Goal: Information Seeking & Learning: Find contact information

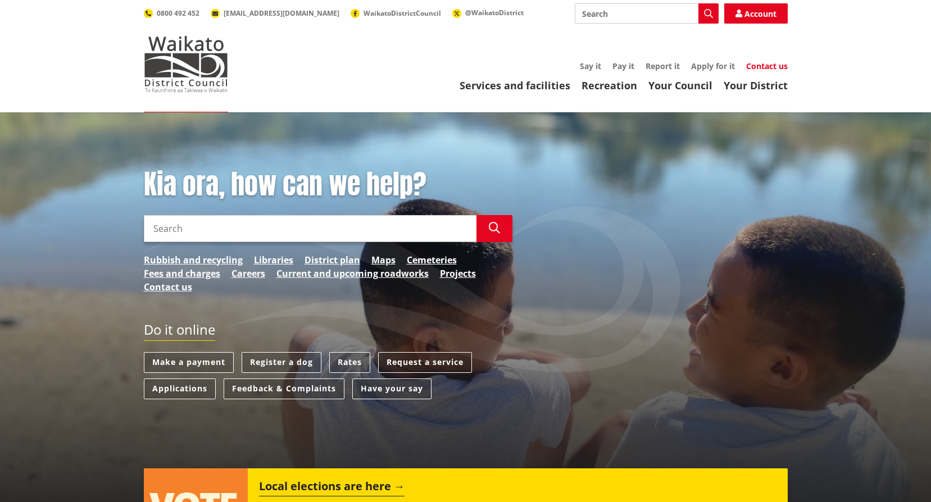
click at [767, 66] on link "Contact us" at bounding box center [767, 66] width 42 height 11
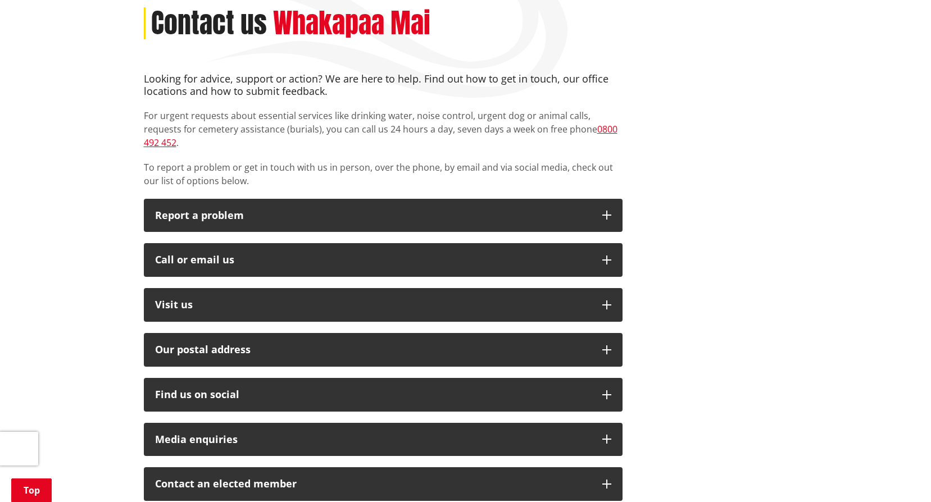
scroll to position [168, 0]
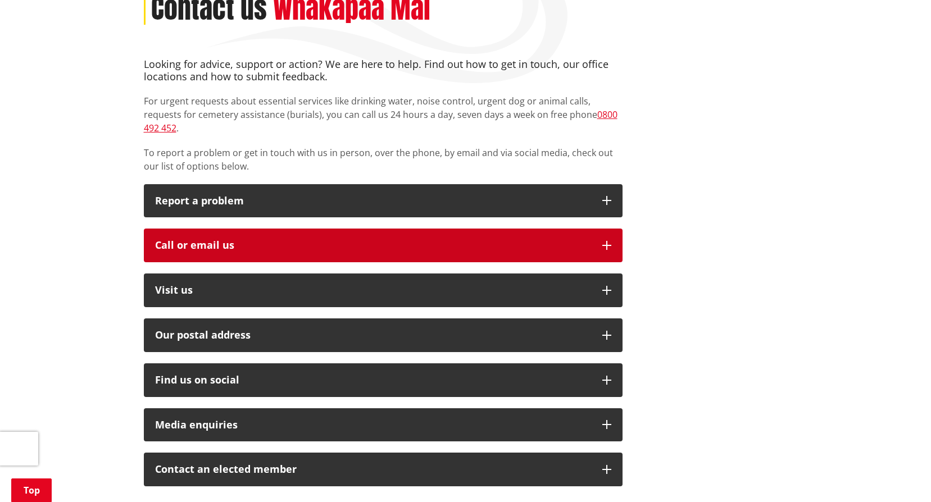
click at [471, 238] on button "Call or email us" at bounding box center [383, 246] width 478 height 34
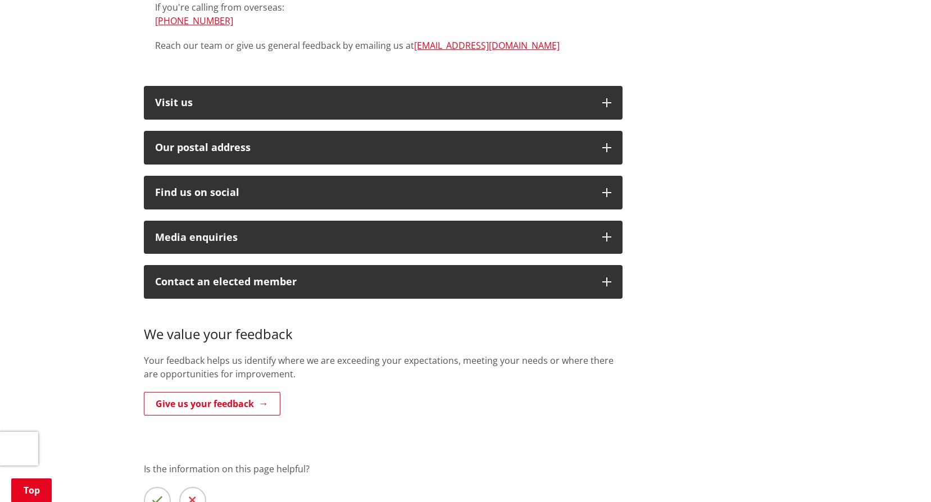
scroll to position [505, 0]
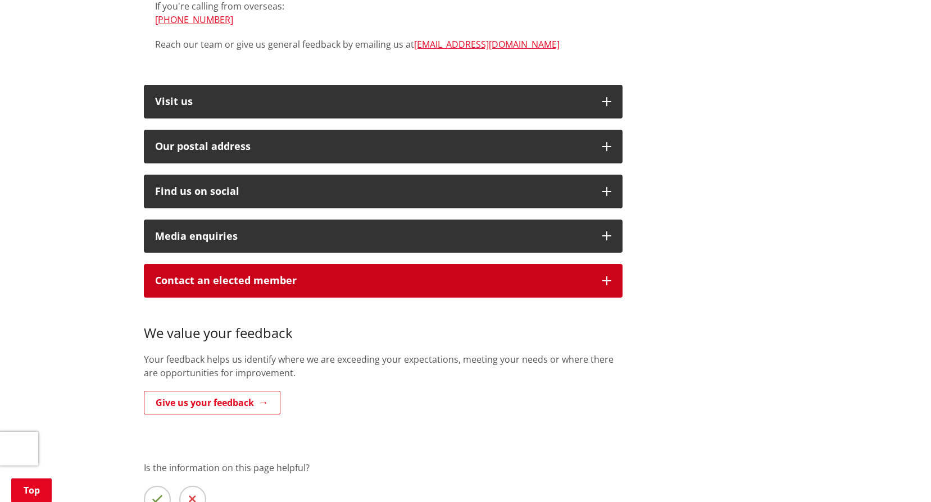
click at [527, 275] on p "Contact an elected member" at bounding box center [373, 280] width 436 height 11
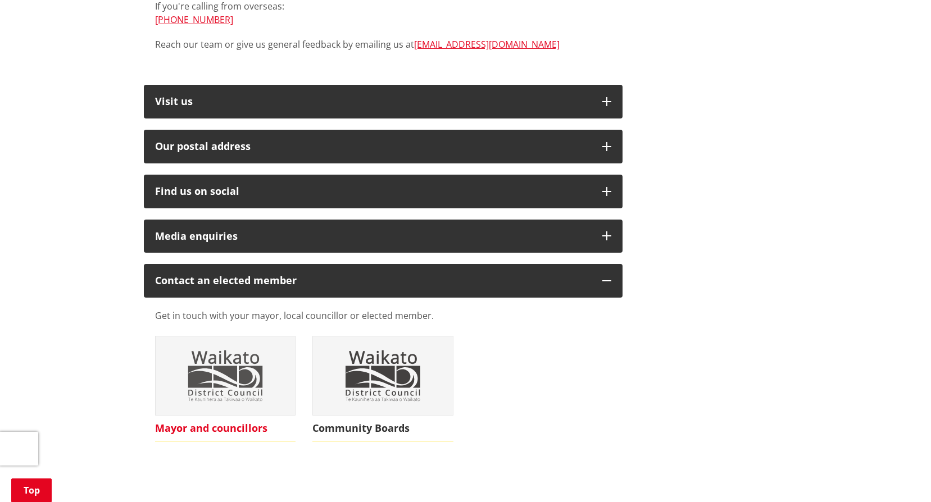
click at [253, 376] on img at bounding box center [226, 375] width 140 height 79
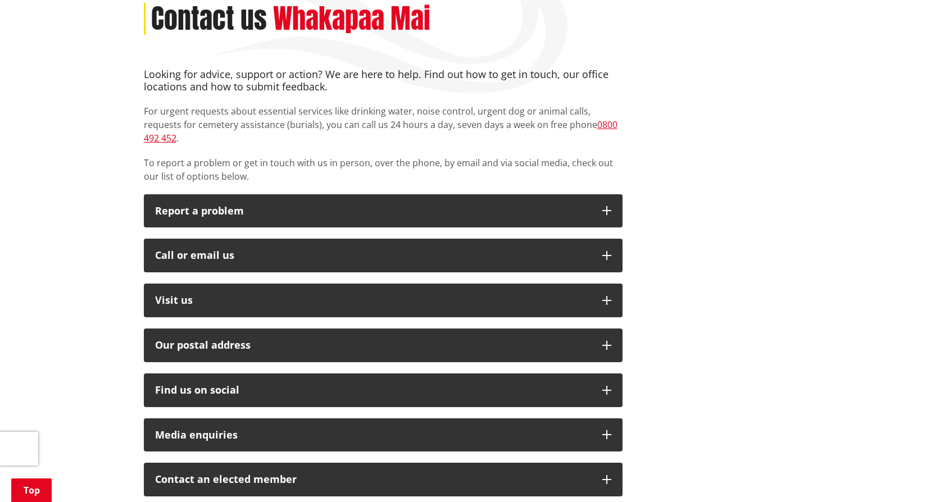
scroll to position [112, 0]
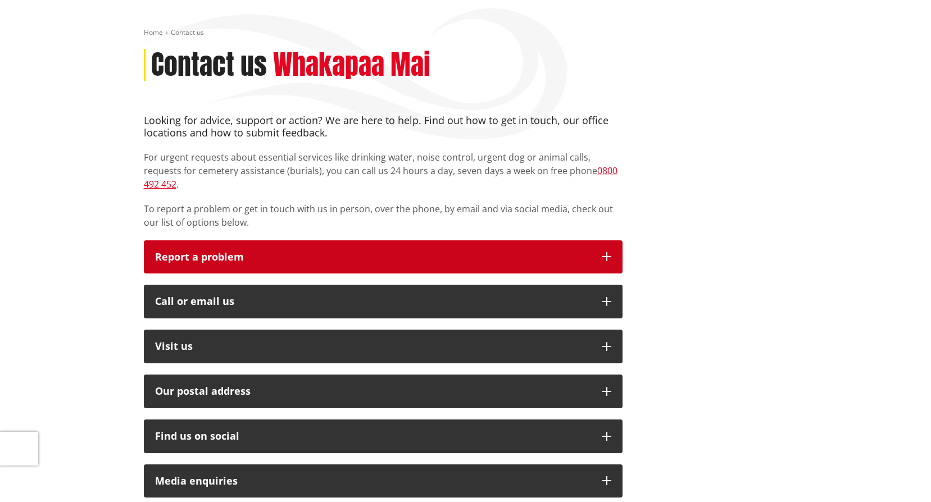
click at [560, 252] on p "Report a problem" at bounding box center [373, 257] width 436 height 11
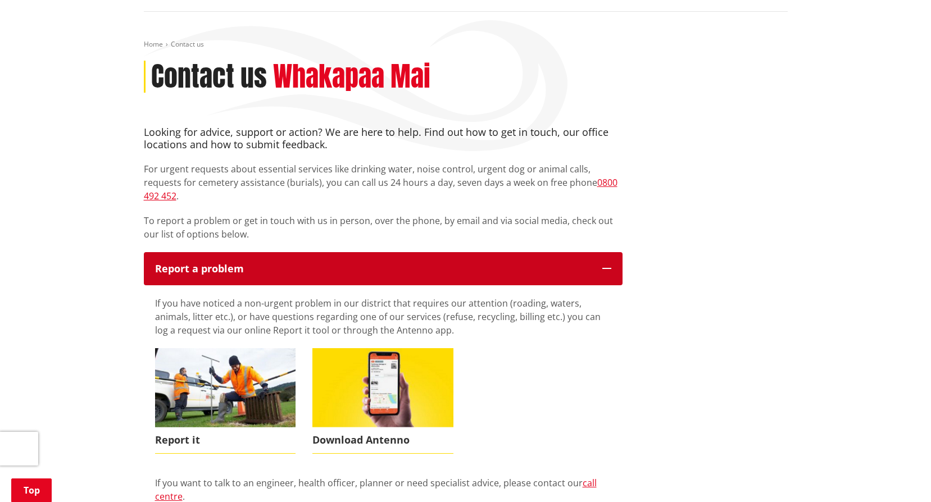
scroll to position [0, 0]
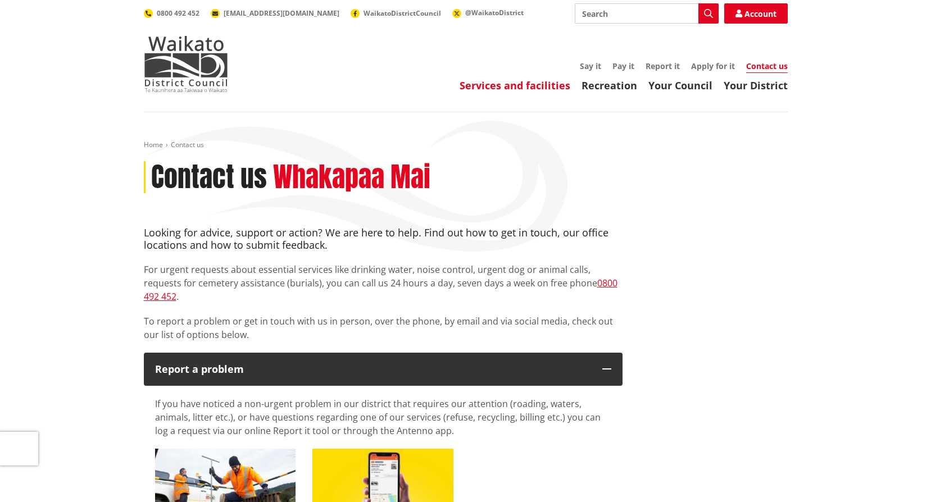
click at [527, 85] on link "Services and facilities" at bounding box center [514, 85] width 111 height 13
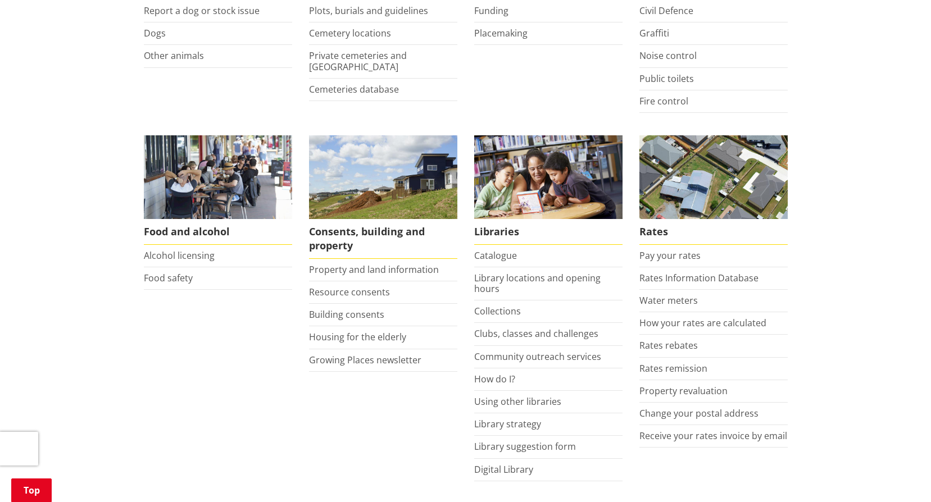
scroll to position [337, 0]
click at [181, 273] on link "Food safety" at bounding box center [168, 277] width 49 height 12
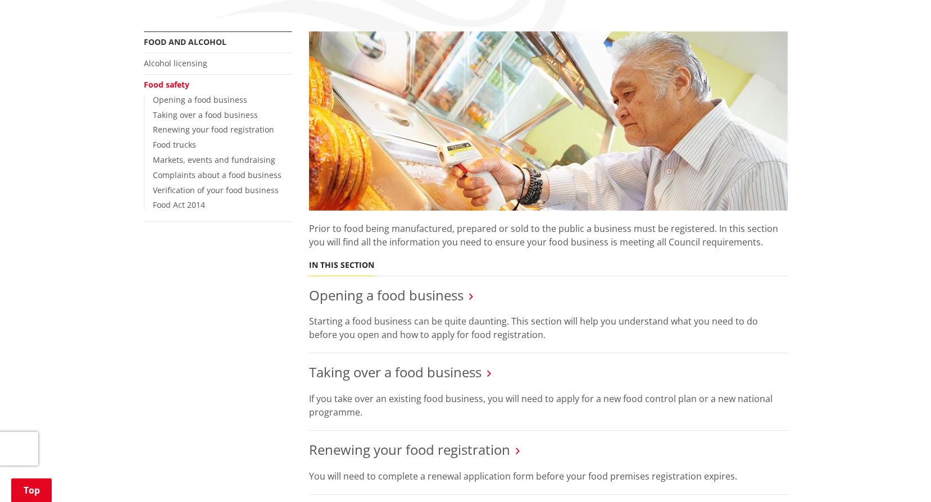
scroll to position [225, 0]
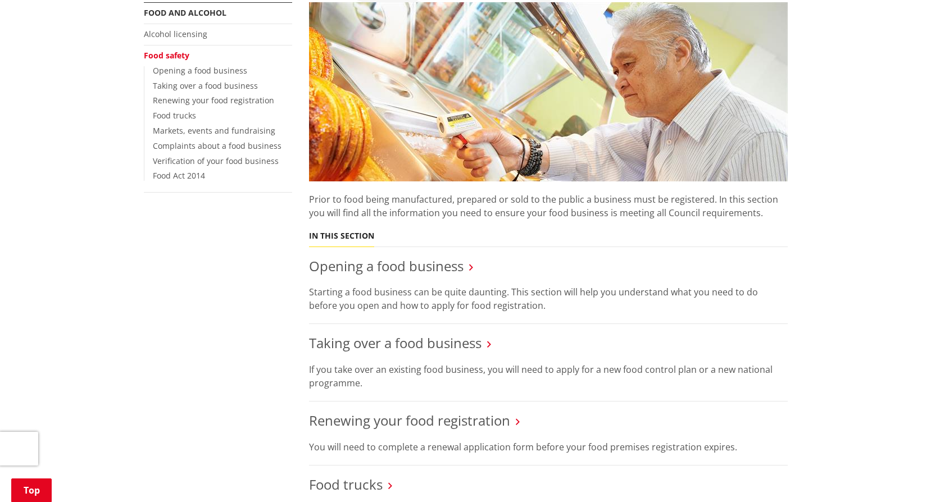
click at [470, 270] on icon at bounding box center [471, 267] width 4 height 10
click at [453, 271] on link "Opening a food business" at bounding box center [386, 266] width 154 height 19
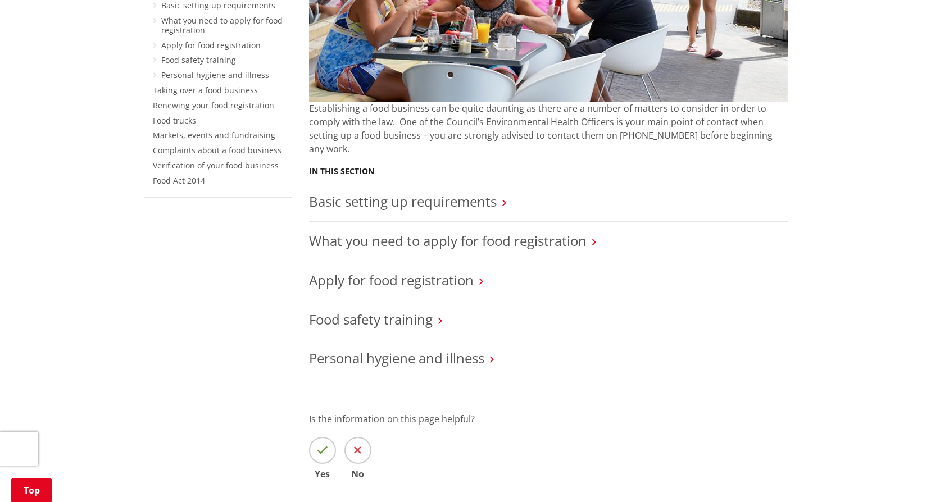
scroll to position [393, 0]
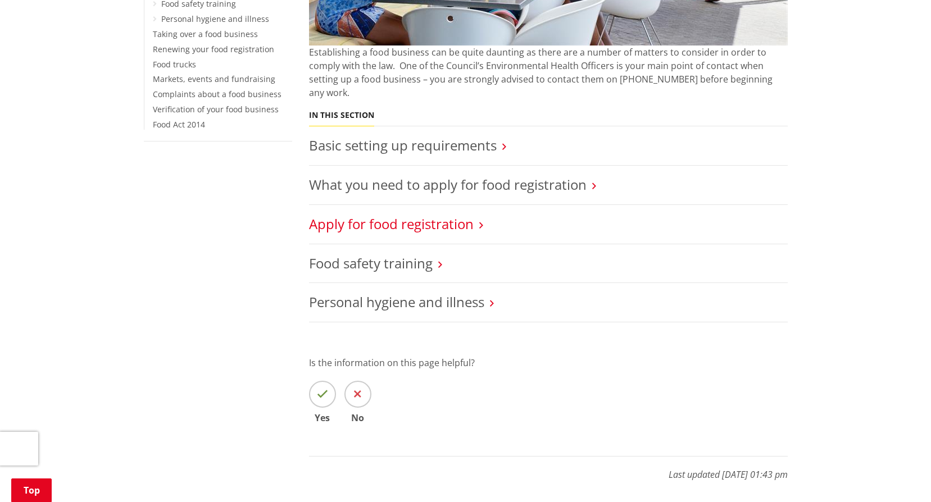
click at [464, 215] on link "Apply for food registration" at bounding box center [391, 224] width 165 height 19
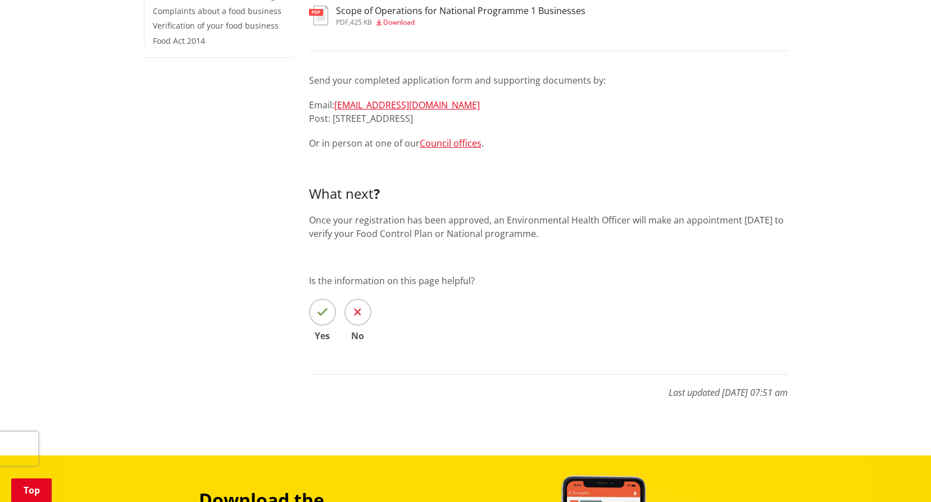
scroll to position [449, 0]
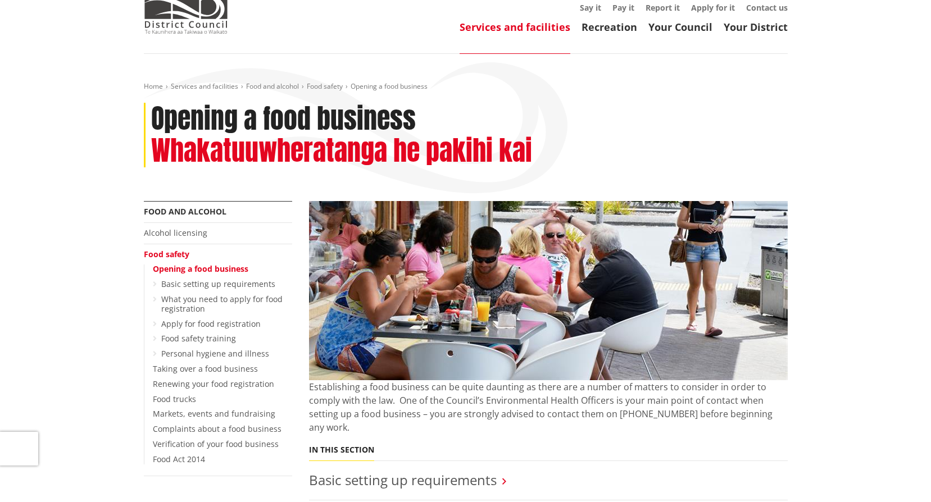
scroll to position [56, 0]
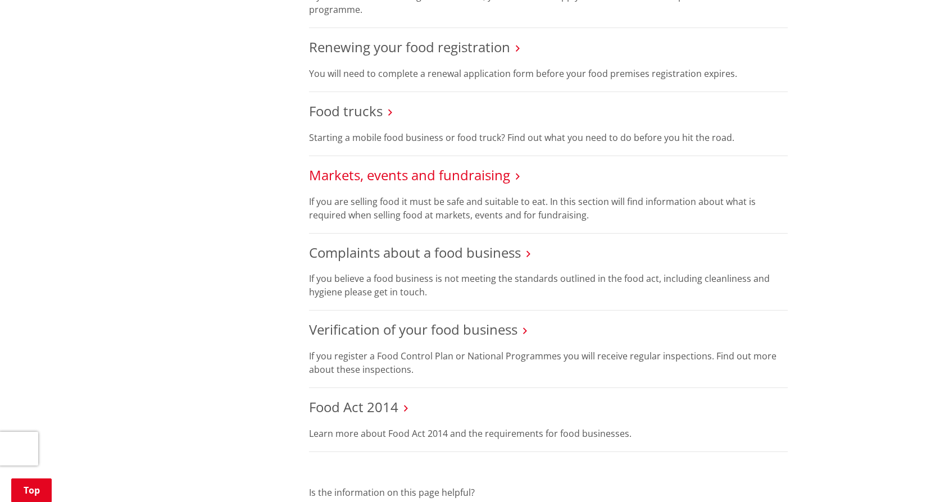
scroll to position [618, 0]
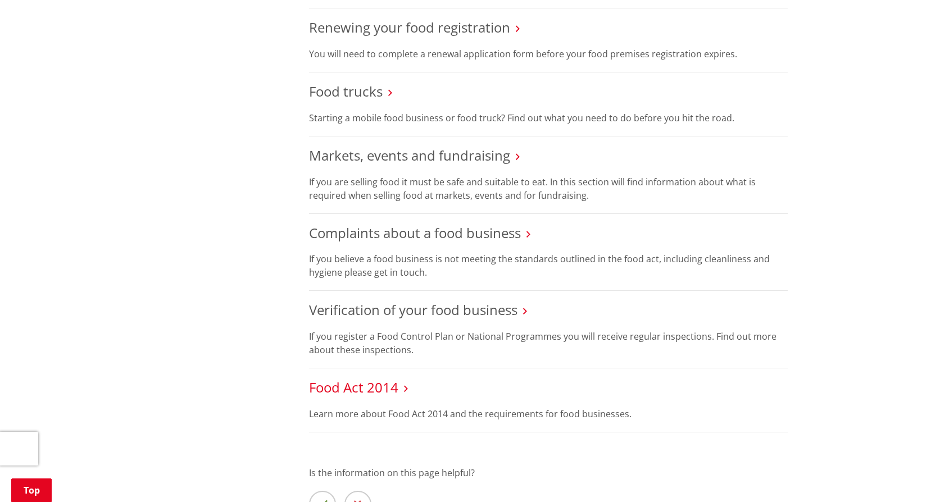
click at [370, 389] on link "Food Act 2014" at bounding box center [353, 387] width 89 height 19
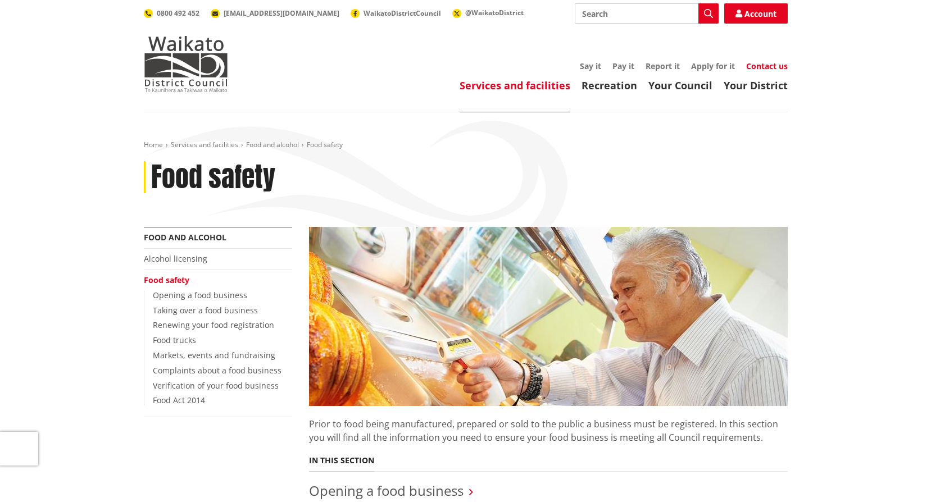
click at [763, 68] on link "Contact us" at bounding box center [767, 66] width 42 height 11
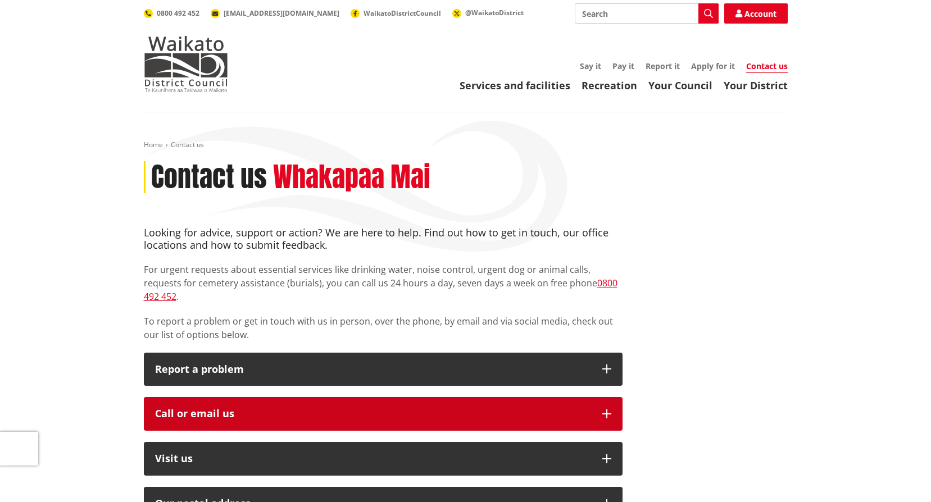
click at [345, 408] on div "Call or email us" at bounding box center [373, 413] width 436 height 11
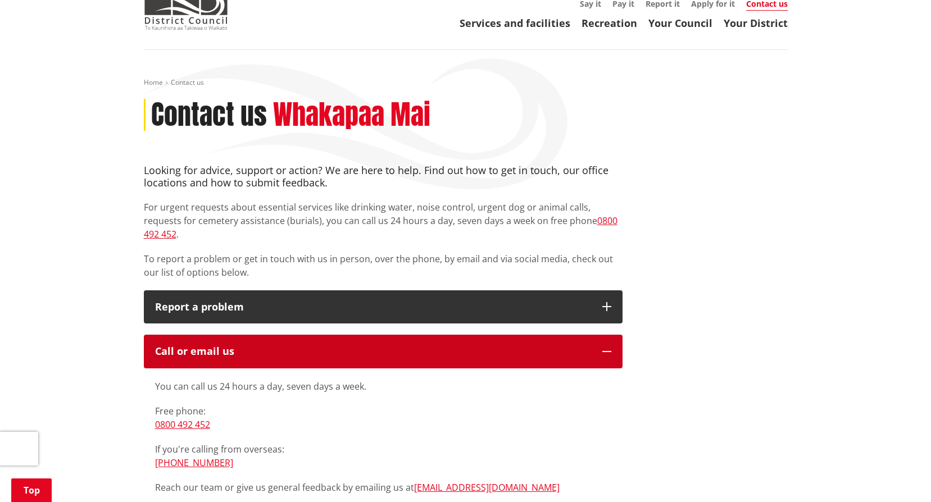
scroll to position [281, 0]
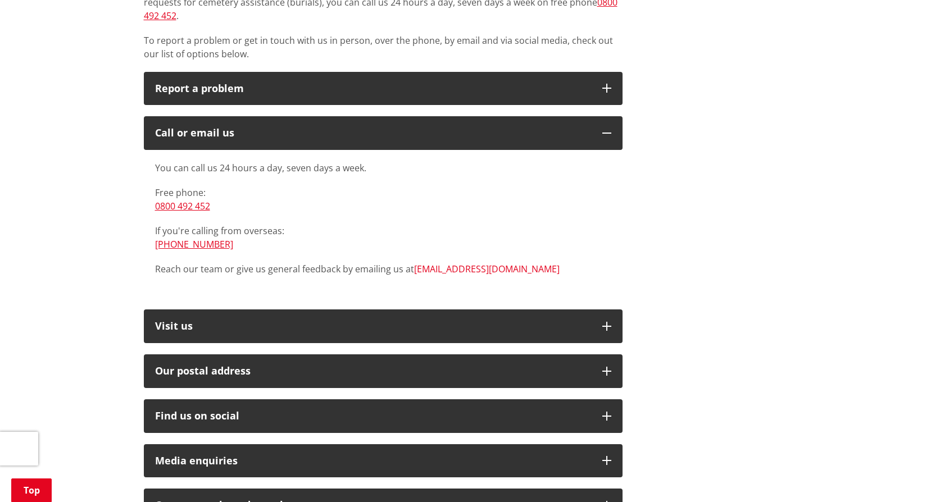
drag, startPoint x: 463, startPoint y: 259, endPoint x: 477, endPoint y: 261, distance: 13.7
click at [463, 263] on link "[EMAIL_ADDRESS][DOMAIN_NAME]" at bounding box center [486, 269] width 145 height 12
click at [464, 263] on link "[EMAIL_ADDRESS][DOMAIN_NAME]" at bounding box center [486, 269] width 145 height 12
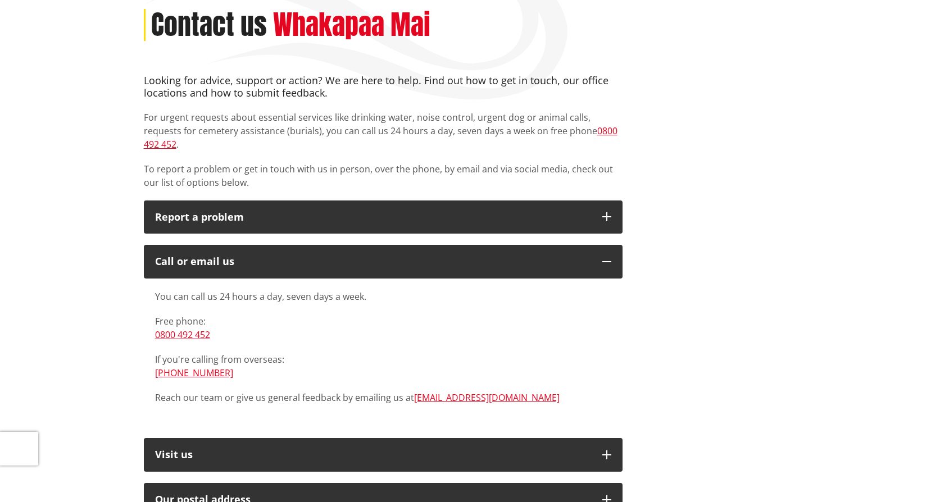
scroll to position [0, 0]
